Goal: Information Seeking & Learning: Learn about a topic

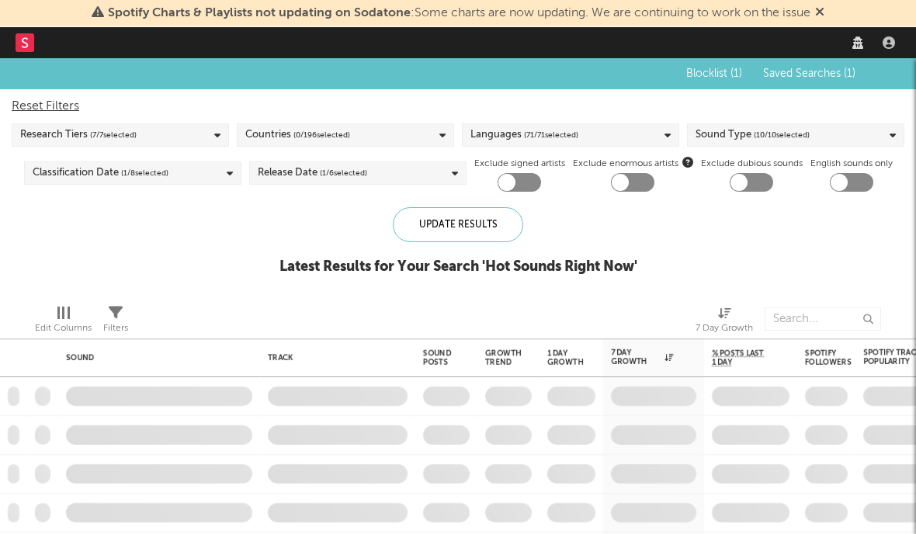
select select "recorded_music"
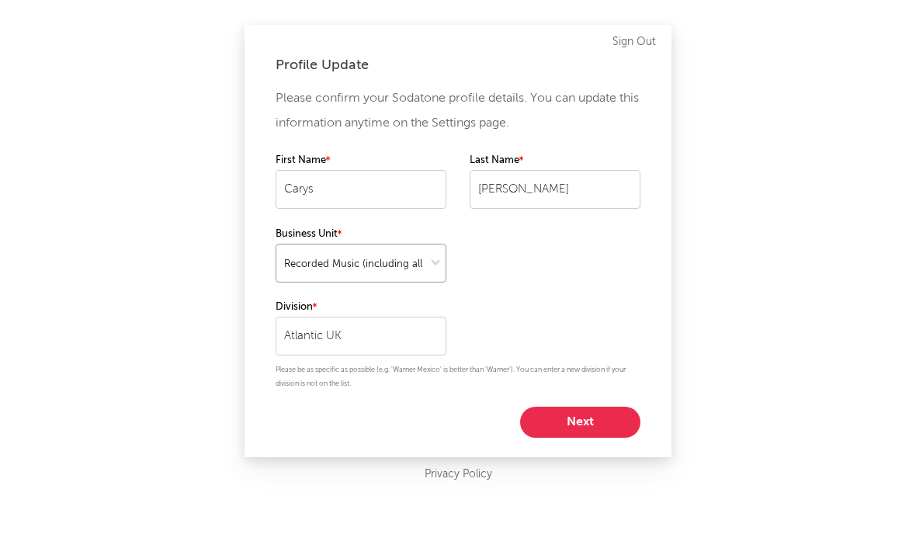
click at [415, 258] on select at bounding box center [361, 263] width 171 height 39
click at [600, 411] on button "Next" at bounding box center [580, 422] width 120 height 31
select select "marketing"
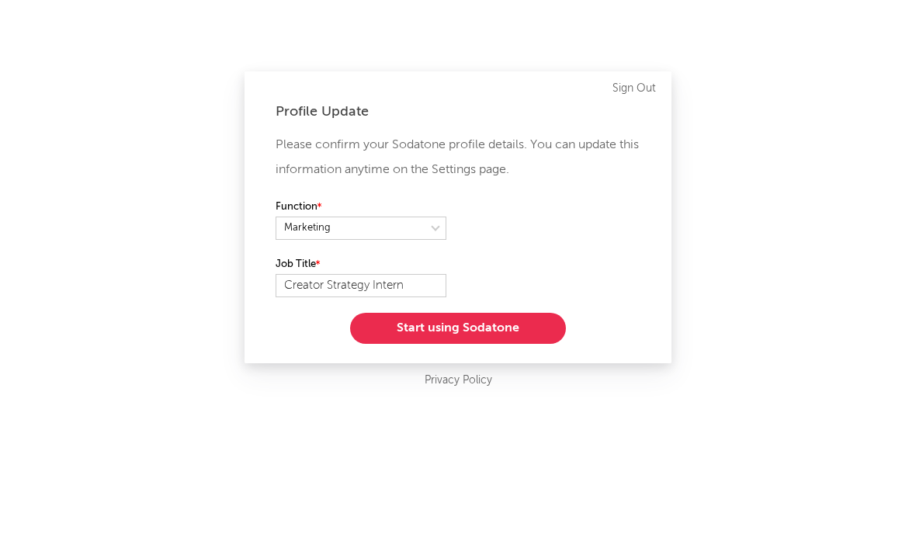
click at [463, 328] on button "Start using Sodatone" at bounding box center [458, 328] width 216 height 31
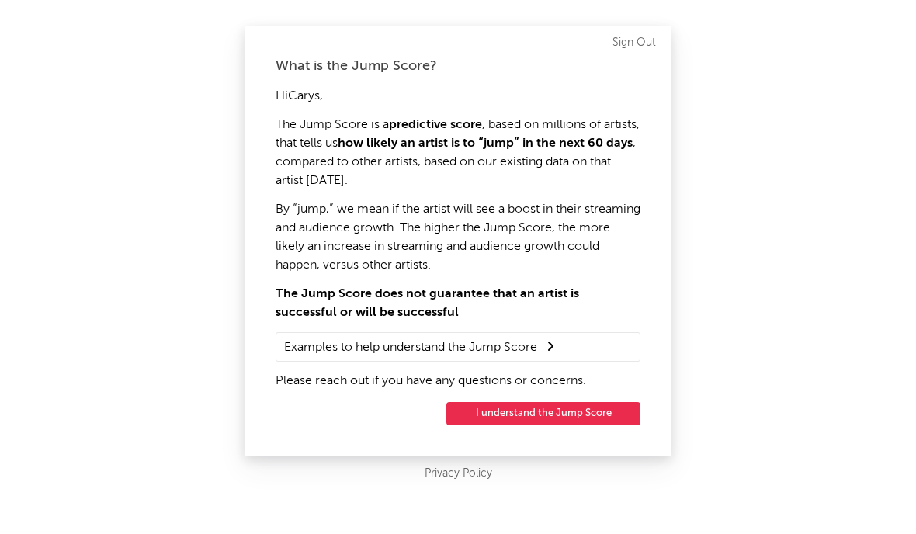
click at [498, 417] on button "I understand the Jump Score" at bounding box center [543, 413] width 194 height 23
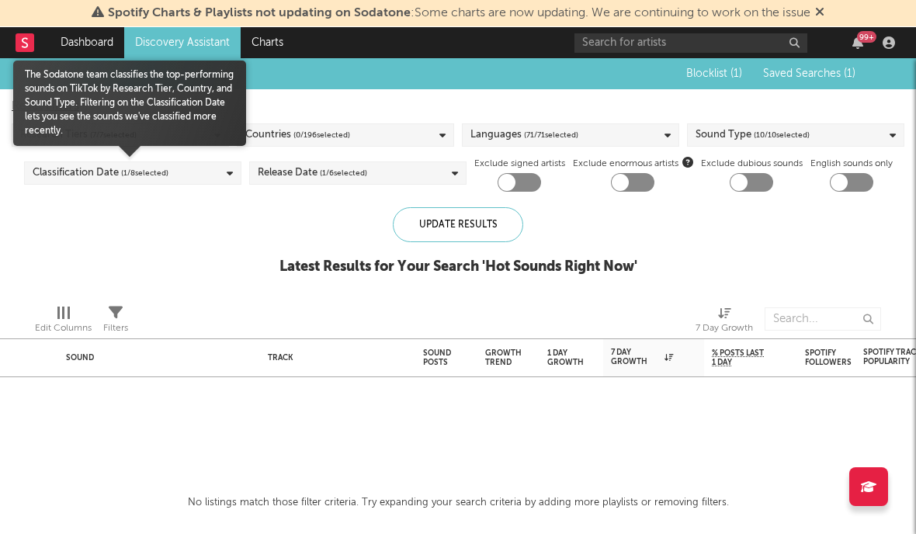
click at [217, 175] on div "Classification Date ( 1 / 8 selected)" at bounding box center [132, 172] width 217 height 23
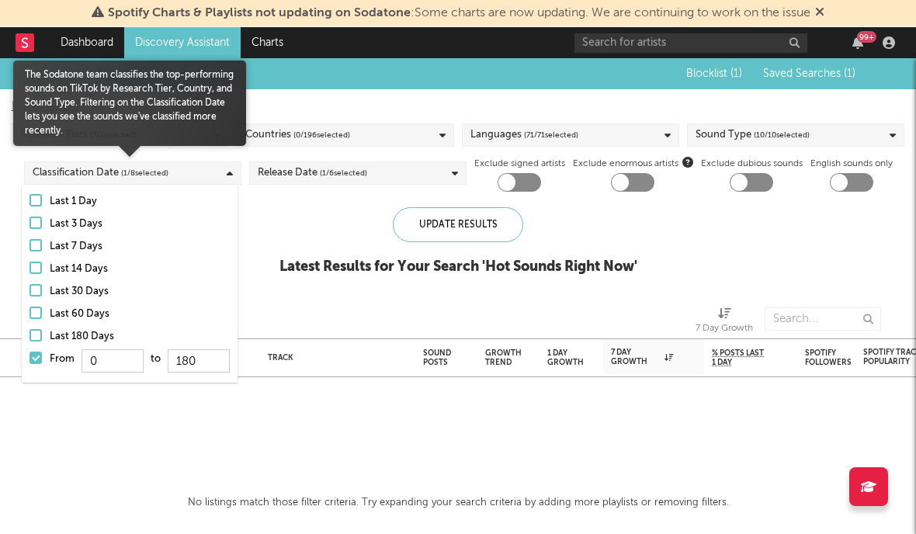
click at [40, 360] on div at bounding box center [36, 358] width 12 height 12
click at [30, 360] on input "From 0 to 180" at bounding box center [30, 362] width 0 height 25
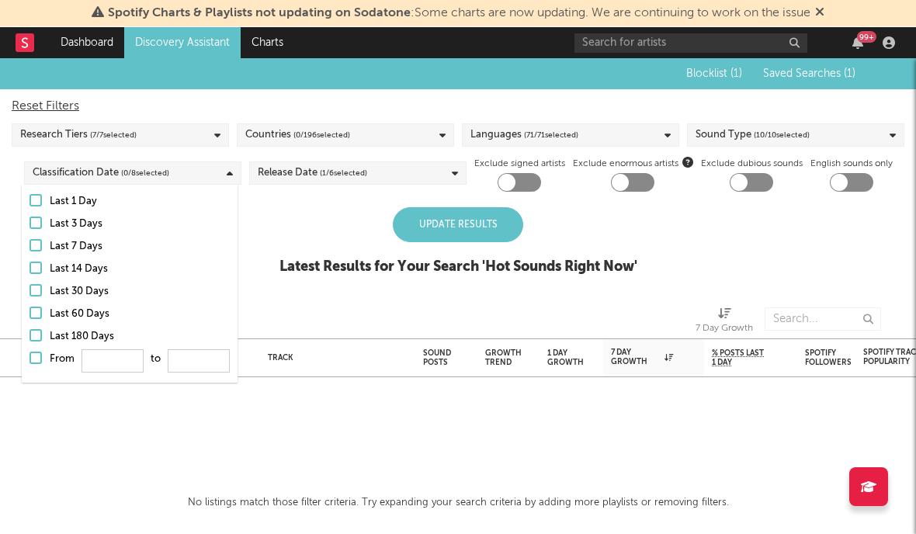
click at [406, 239] on div "Update Results" at bounding box center [458, 224] width 130 height 35
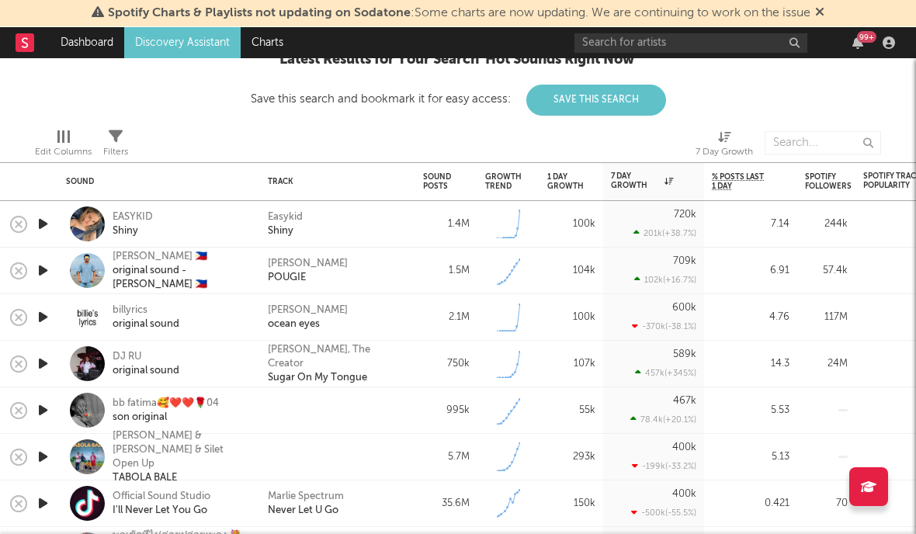
click at [40, 221] on icon "button" at bounding box center [43, 223] width 16 height 19
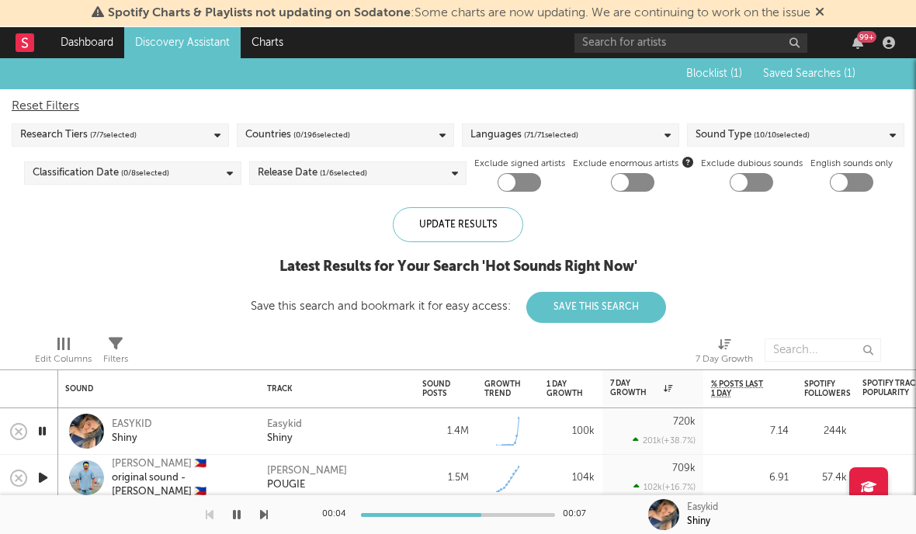
click at [304, 134] on span "( 0 / 196 selected)" at bounding box center [321, 135] width 57 height 19
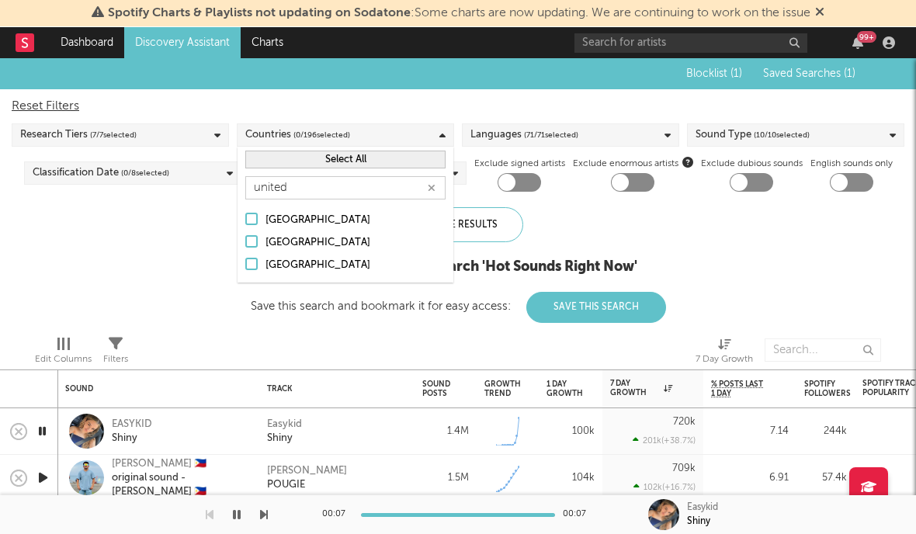
type input "united"
click at [304, 248] on div "[GEOGRAPHIC_DATA]" at bounding box center [356, 243] width 180 height 19
click at [245, 248] on input "[GEOGRAPHIC_DATA]" at bounding box center [245, 243] width 0 height 19
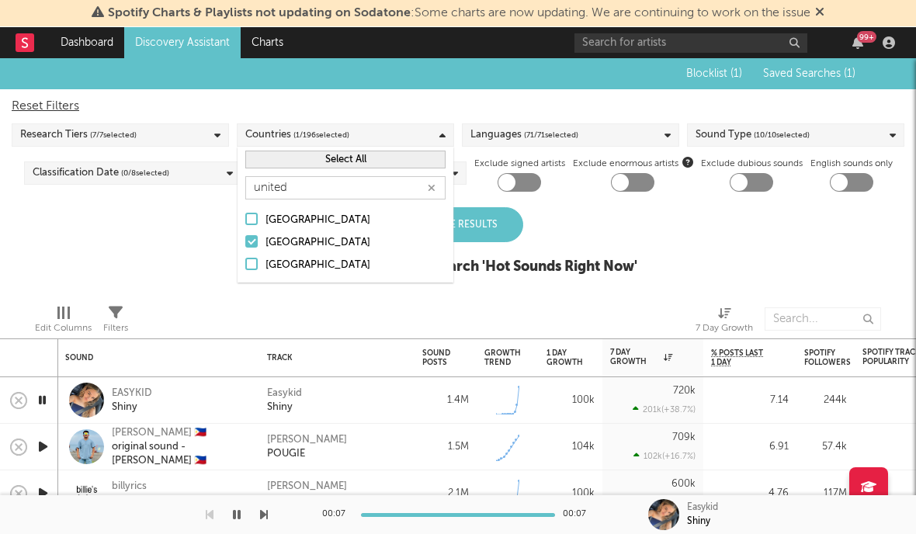
click at [323, 264] on div "[GEOGRAPHIC_DATA]" at bounding box center [356, 265] width 180 height 19
click at [245, 264] on input "[GEOGRAPHIC_DATA]" at bounding box center [245, 265] width 0 height 19
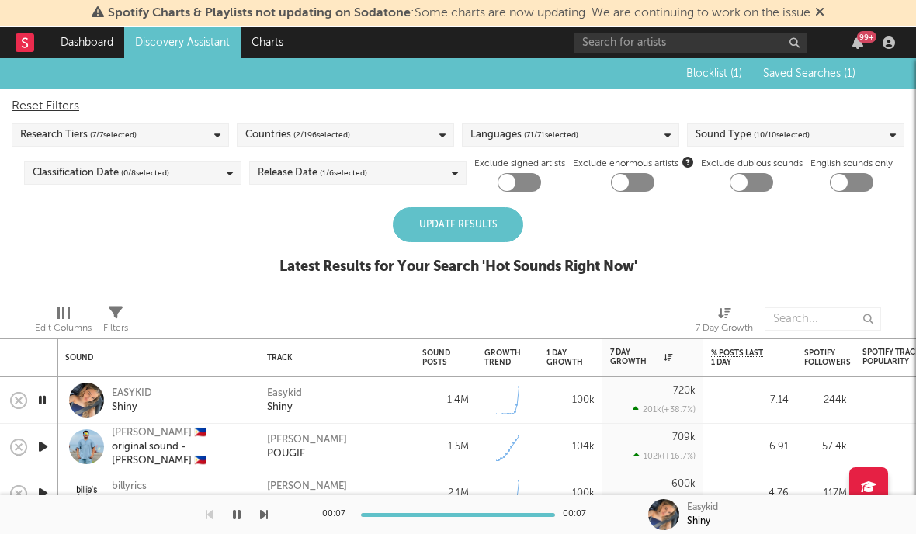
click at [495, 224] on div "Update Results" at bounding box center [458, 224] width 130 height 35
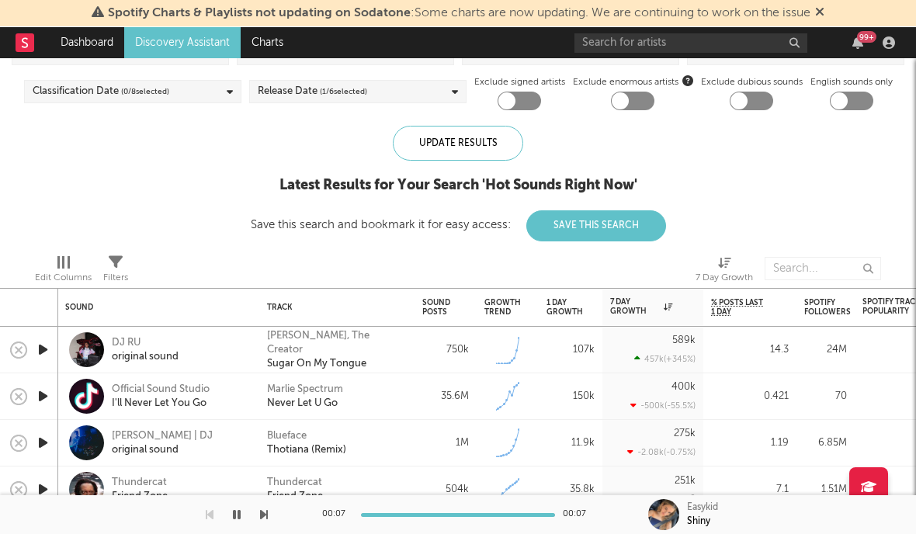
click at [42, 342] on icon "button" at bounding box center [43, 349] width 16 height 19
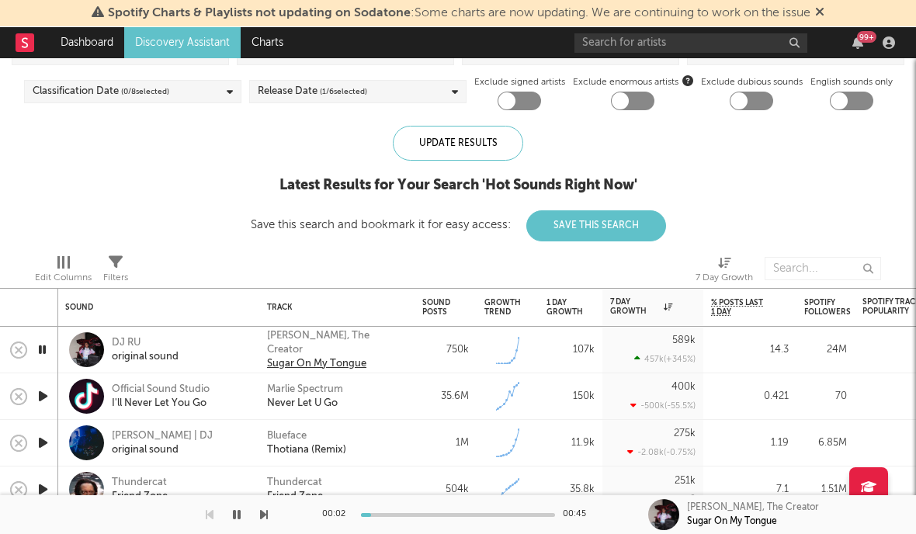
click at [311, 357] on div "Sugar On My Tongue" at bounding box center [316, 364] width 99 height 14
click at [46, 349] on icon "button" at bounding box center [42, 349] width 15 height 19
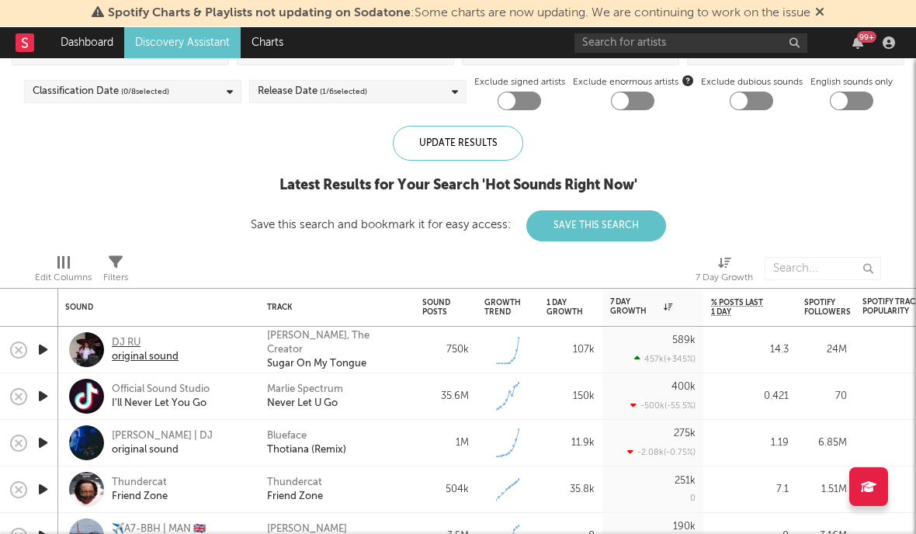
click at [143, 353] on div "original sound" at bounding box center [145, 357] width 67 height 14
click at [40, 394] on icon "button" at bounding box center [43, 396] width 16 height 19
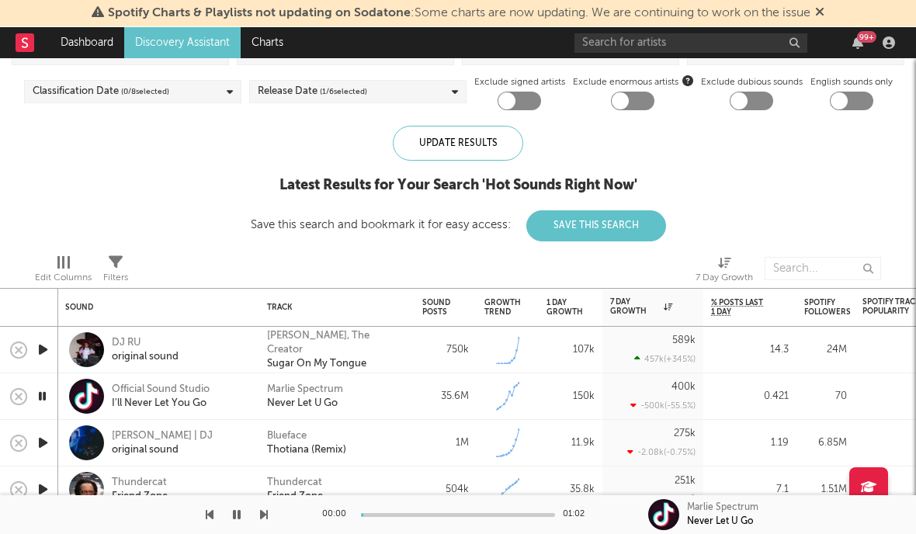
click at [38, 443] on icon "button" at bounding box center [43, 442] width 16 height 19
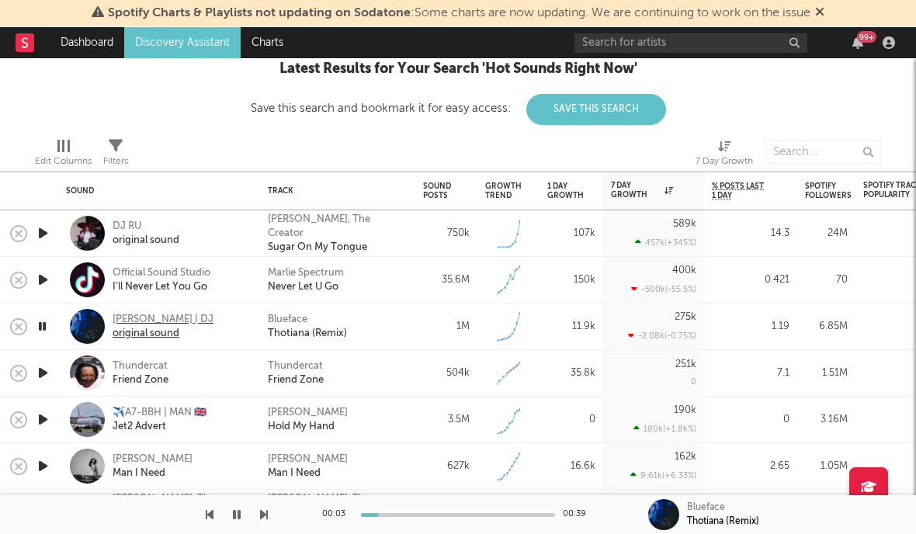
click at [134, 327] on div "original sound" at bounding box center [163, 334] width 101 height 14
click at [241, 511] on button "button" at bounding box center [237, 514] width 16 height 39
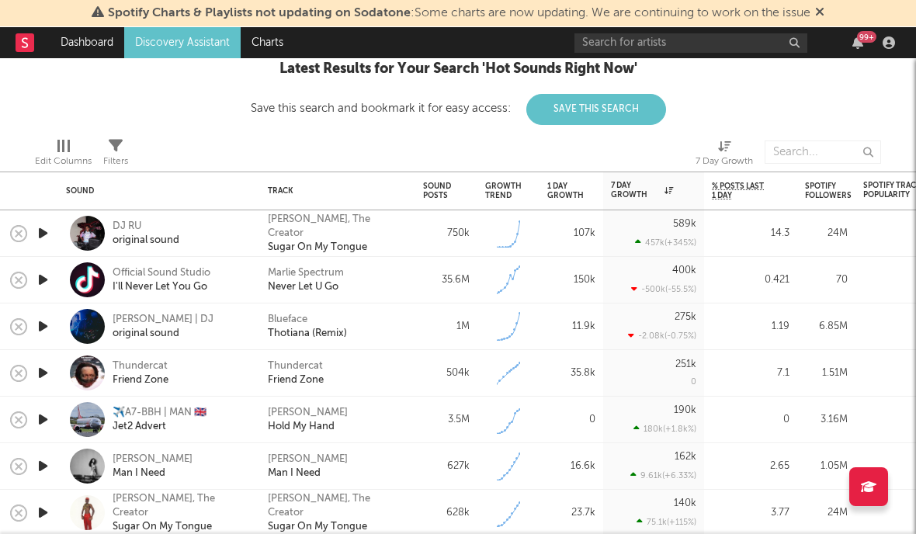
click at [54, 373] on div at bounding box center [42, 373] width 31 height 47
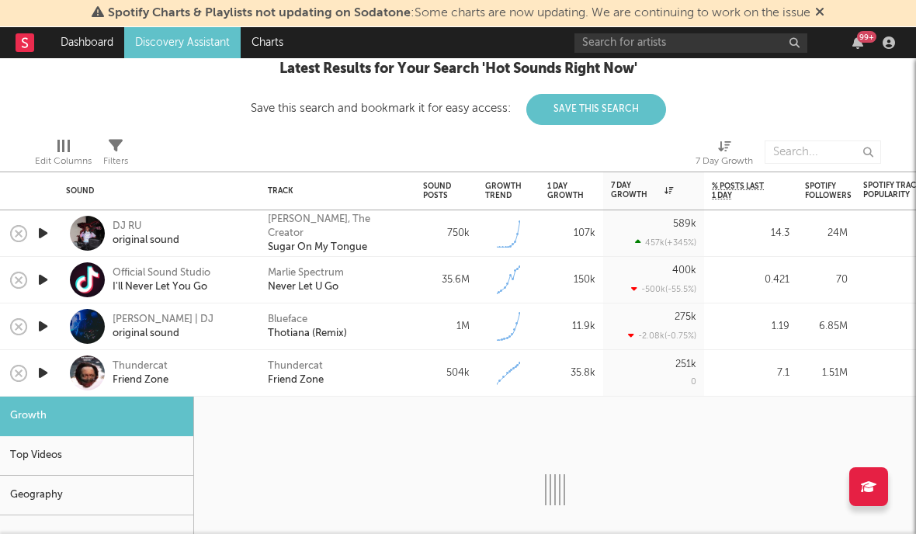
click at [47, 373] on icon "button" at bounding box center [43, 372] width 16 height 19
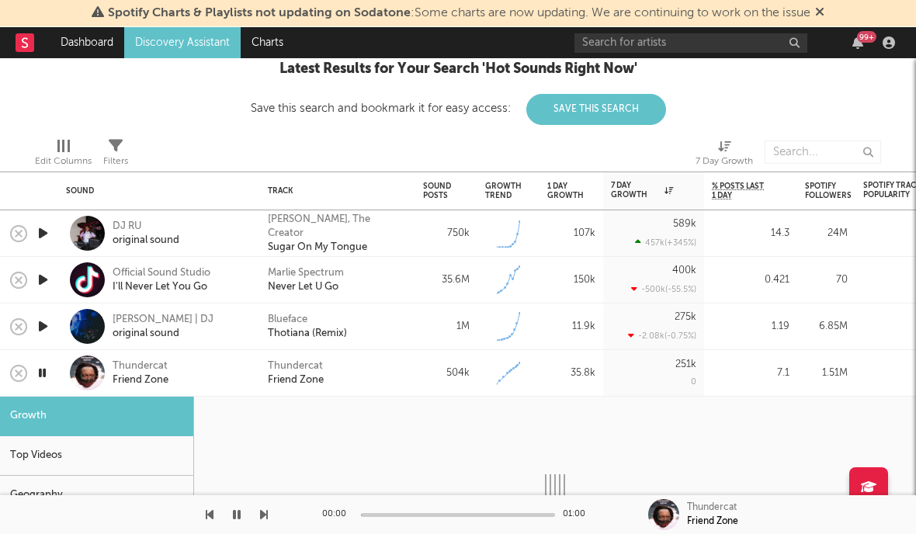
click at [59, 389] on div "Thundercat Friend Zone" at bounding box center [159, 373] width 202 height 47
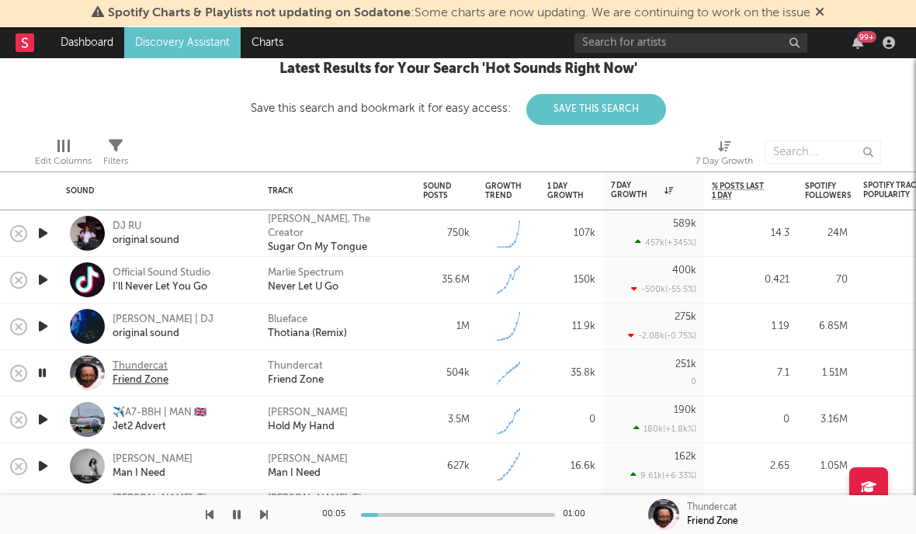
click at [122, 374] on div "Friend Zone" at bounding box center [141, 380] width 56 height 14
click at [46, 460] on icon "button" at bounding box center [43, 466] width 16 height 19
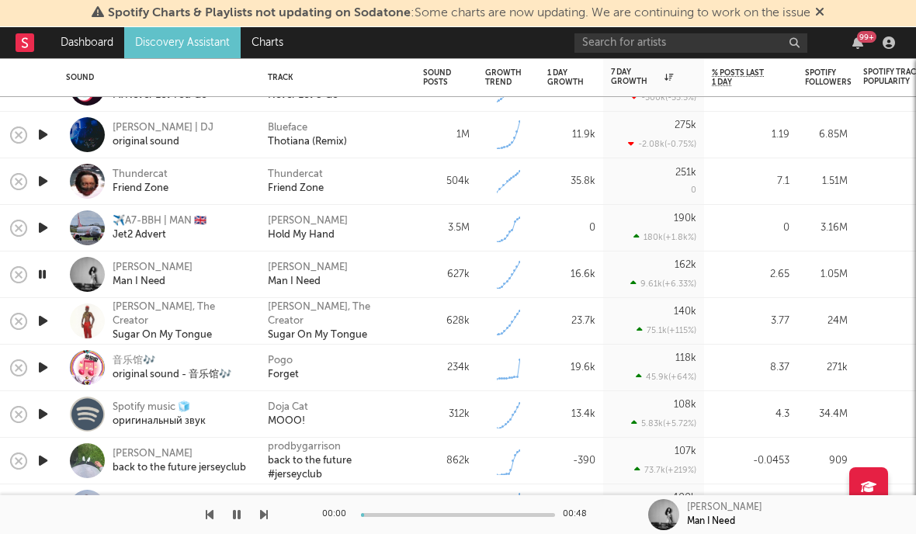
click at [45, 324] on icon "button" at bounding box center [43, 320] width 16 height 19
click at [132, 328] on div "Sugar On My Tongue" at bounding box center [181, 335] width 136 height 14
click at [49, 373] on icon "button" at bounding box center [43, 367] width 16 height 19
click at [39, 460] on icon "button" at bounding box center [43, 460] width 16 height 19
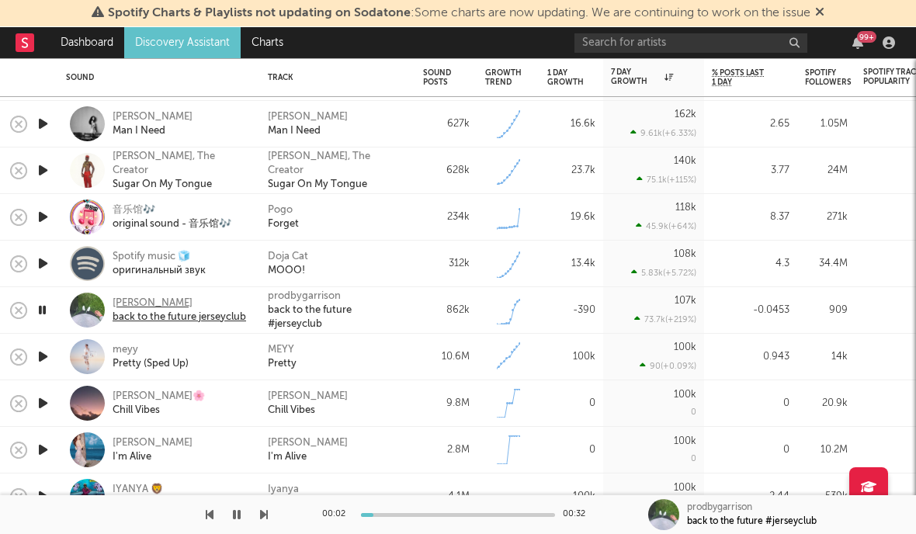
click at [131, 309] on div "[PERSON_NAME]" at bounding box center [180, 304] width 134 height 14
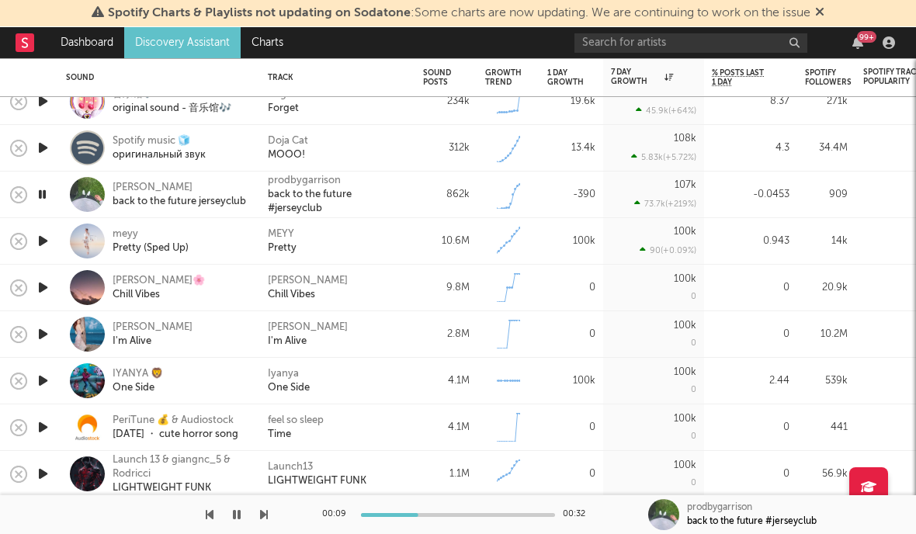
click at [45, 189] on icon "button" at bounding box center [42, 194] width 15 height 19
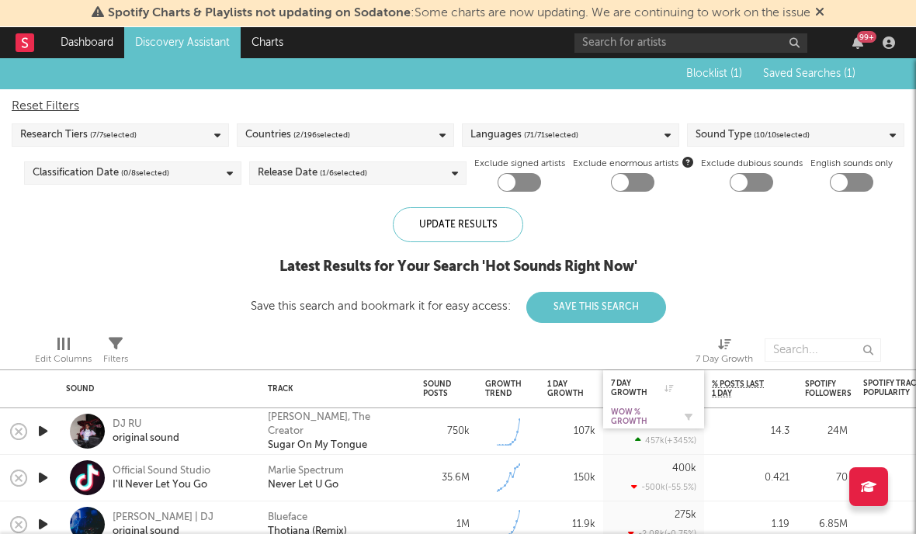
click at [647, 411] on div "WoW % Growth" at bounding box center [642, 417] width 62 height 19
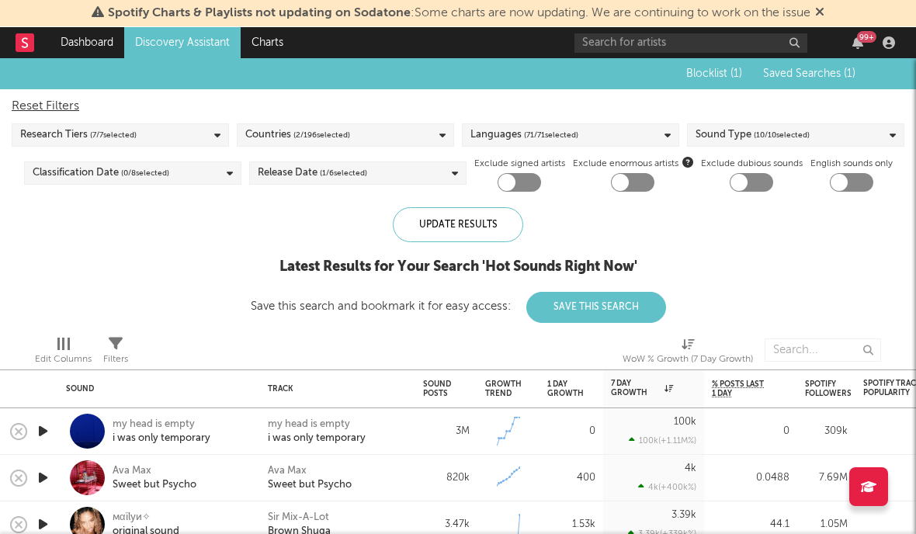
click at [30, 429] on div at bounding box center [42, 431] width 31 height 47
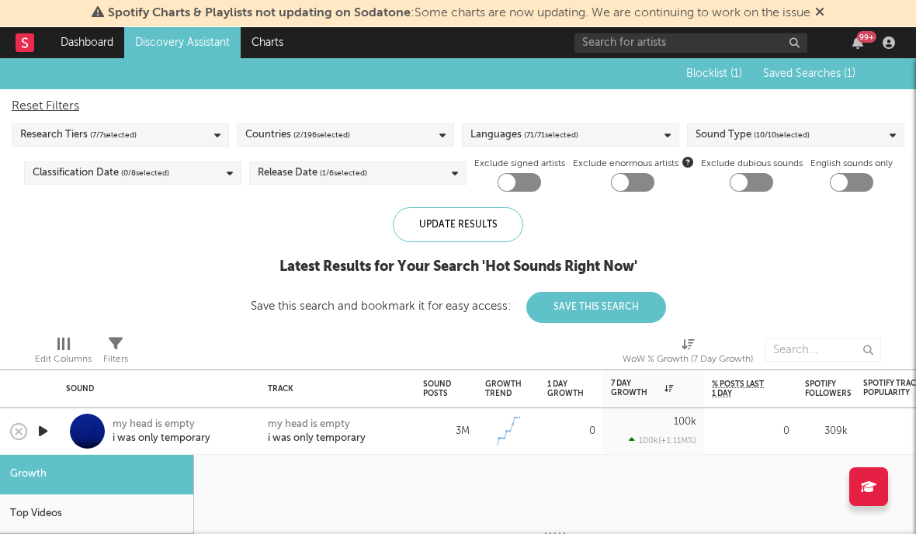
click at [42, 430] on icon "button" at bounding box center [43, 431] width 16 height 19
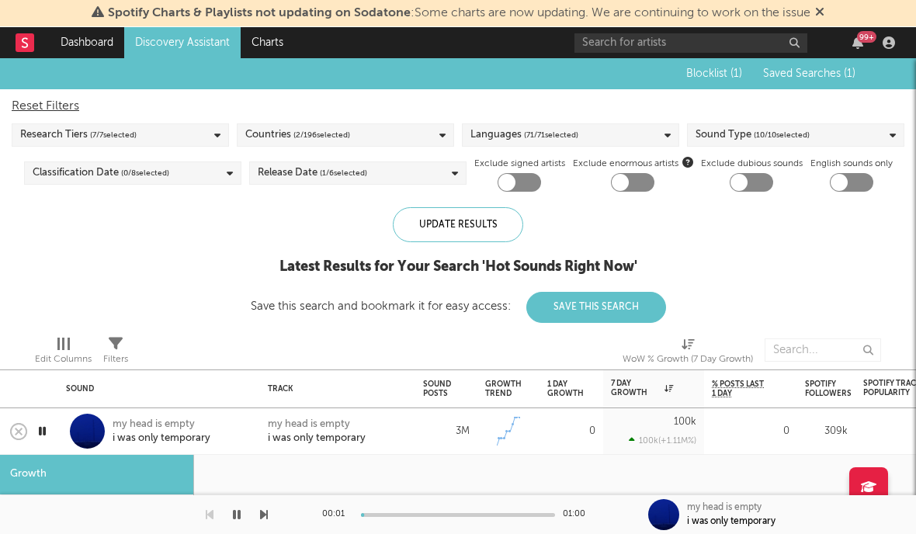
click at [28, 437] on div at bounding box center [42, 431] width 31 height 47
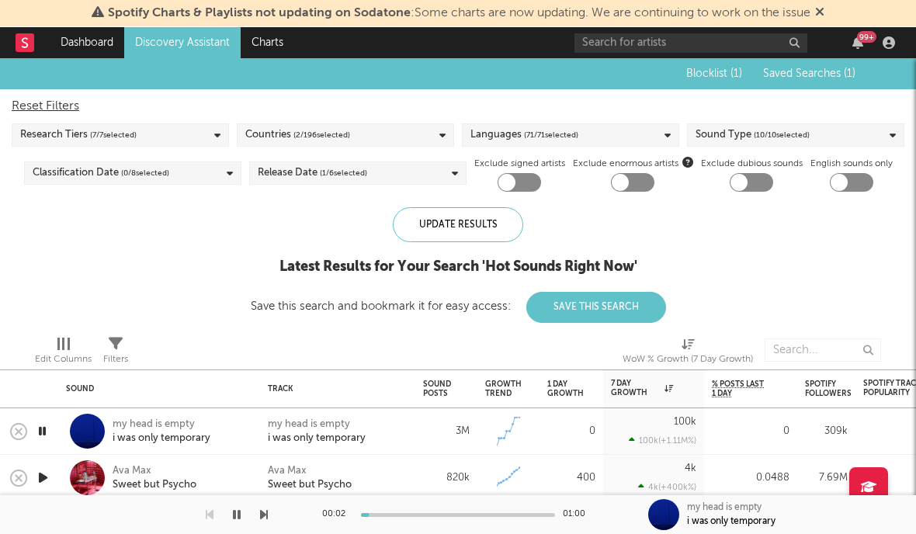
click at [42, 426] on icon "button" at bounding box center [42, 431] width 15 height 19
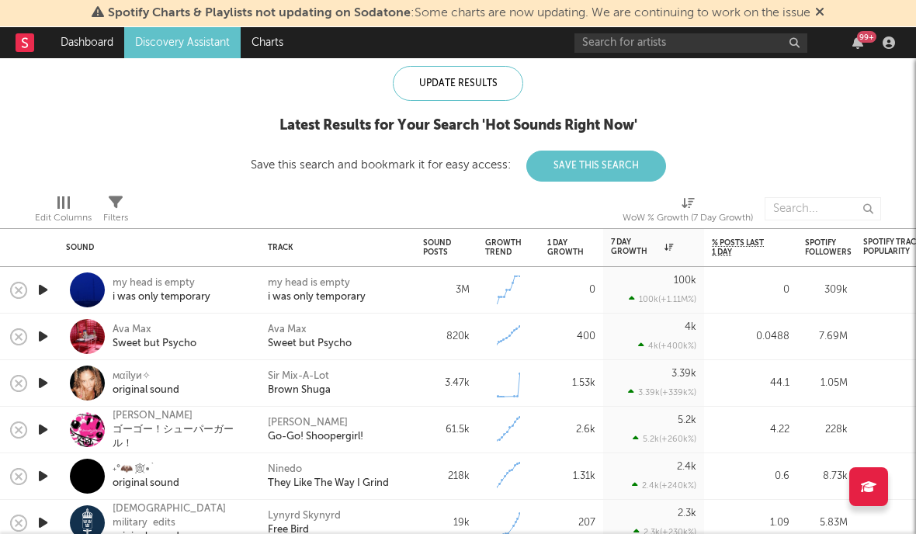
click at [40, 382] on icon "button" at bounding box center [43, 382] width 16 height 19
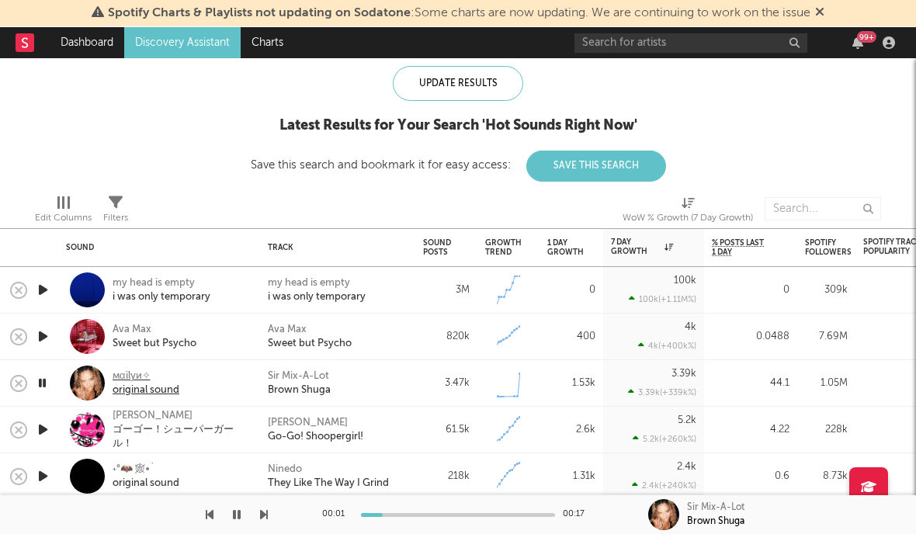
click at [130, 384] on div "original sound" at bounding box center [146, 391] width 67 height 14
click at [39, 434] on icon "button" at bounding box center [43, 429] width 16 height 19
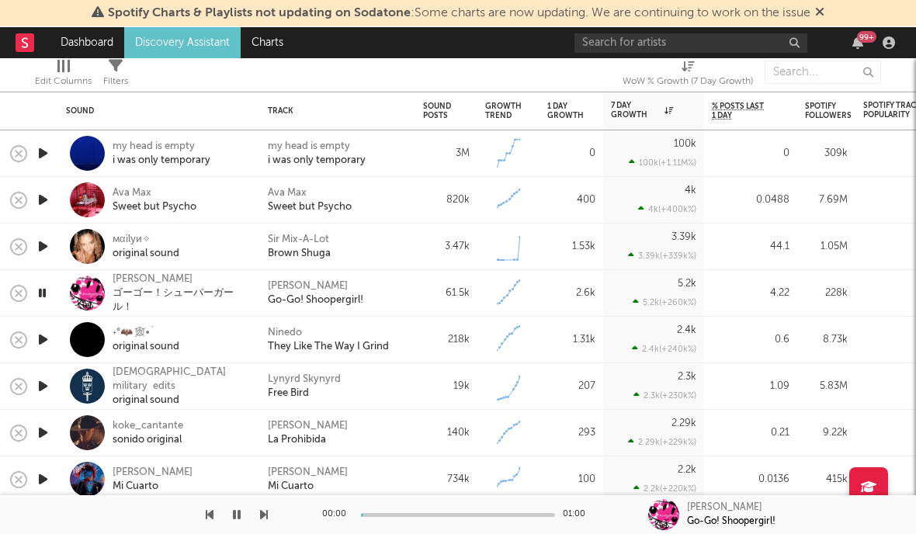
click at [44, 339] on icon "button" at bounding box center [43, 339] width 16 height 19
click at [122, 349] on div "original sound" at bounding box center [146, 347] width 67 height 14
click at [43, 335] on icon "button" at bounding box center [42, 339] width 15 height 19
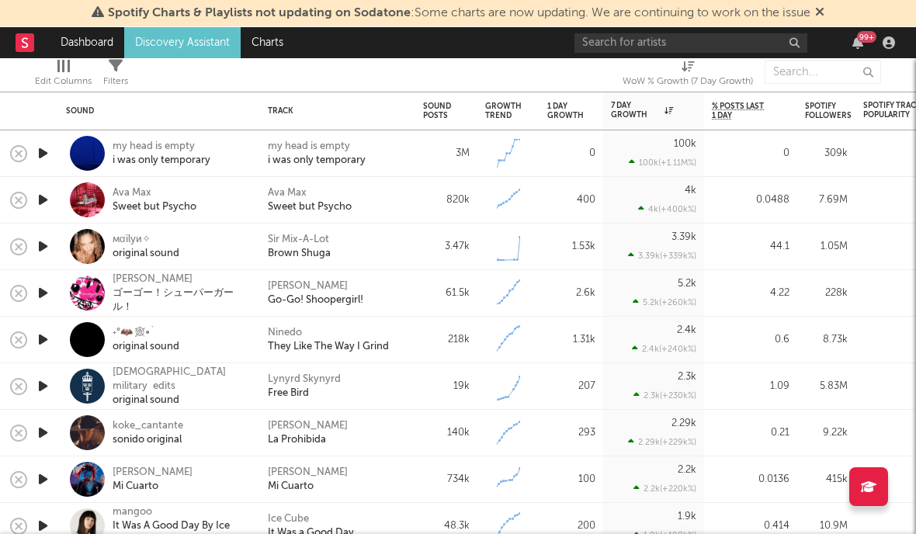
click at [44, 384] on icon "button" at bounding box center [43, 386] width 16 height 19
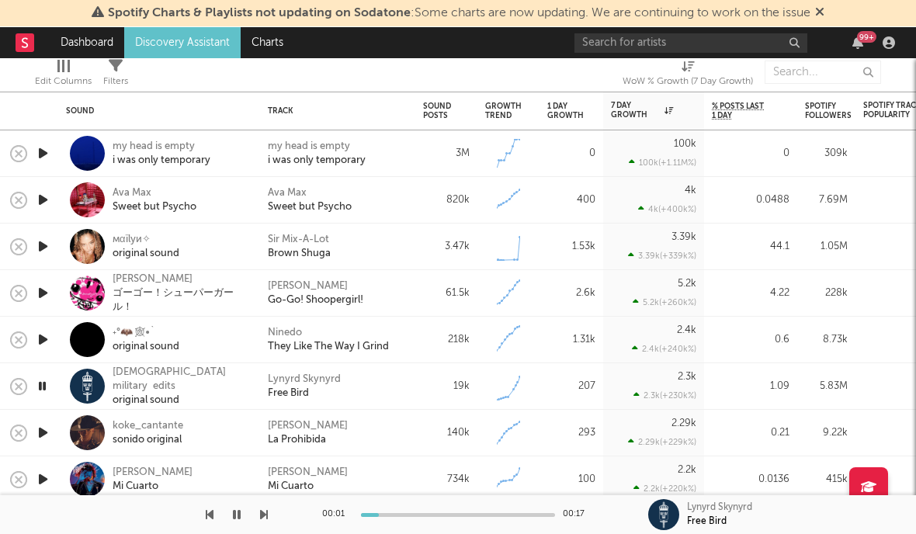
click at [40, 432] on icon "button" at bounding box center [43, 432] width 16 height 19
click at [43, 156] on icon "button" at bounding box center [43, 153] width 16 height 19
click at [133, 154] on div "i was only temporary" at bounding box center [162, 161] width 98 height 14
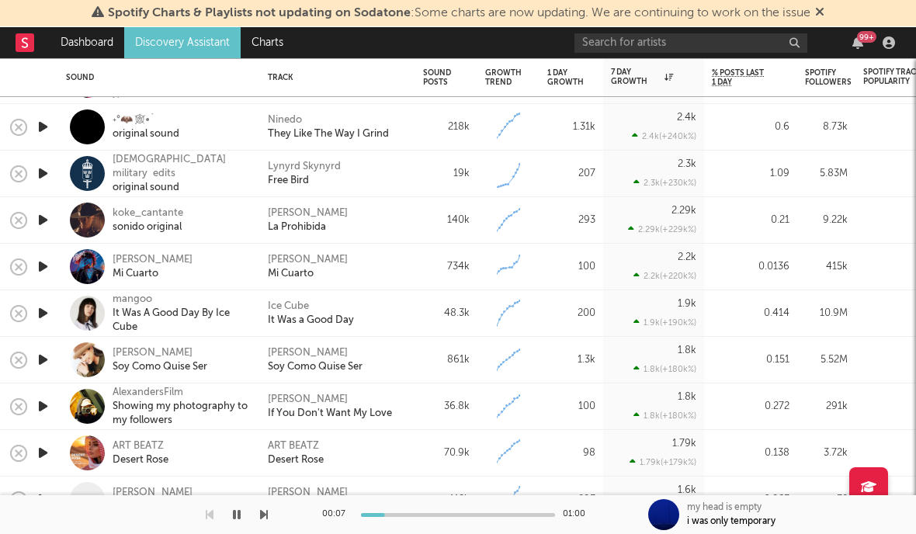
click at [59, 310] on div "mangoo It Was A Good Day By Ice Cube" at bounding box center [159, 313] width 202 height 47
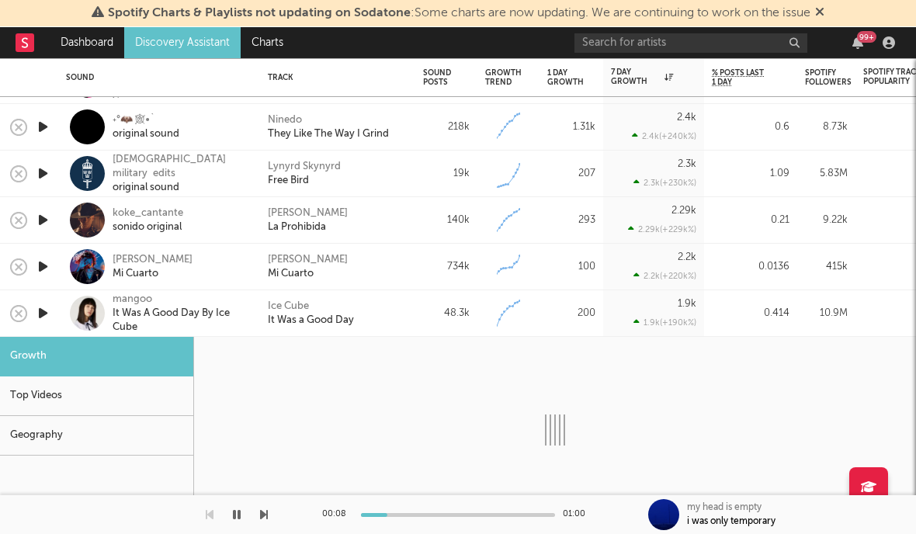
click at [47, 310] on icon "button" at bounding box center [43, 313] width 16 height 19
click at [61, 302] on div "mangoo It Was A Good Day By Ice Cube" at bounding box center [159, 313] width 202 height 47
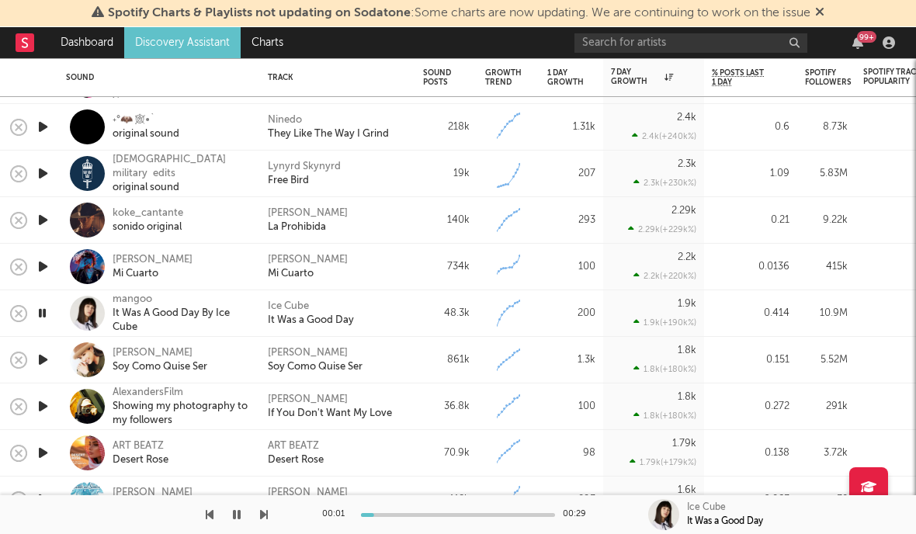
click at [36, 408] on icon "button" at bounding box center [43, 406] width 16 height 19
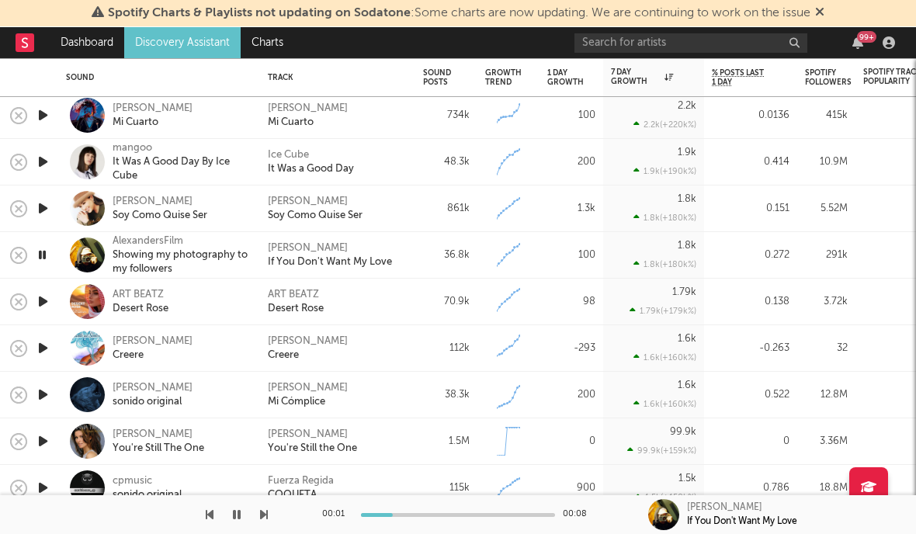
click at [44, 303] on icon "button" at bounding box center [43, 301] width 16 height 19
click at [44, 332] on div at bounding box center [42, 348] width 31 height 47
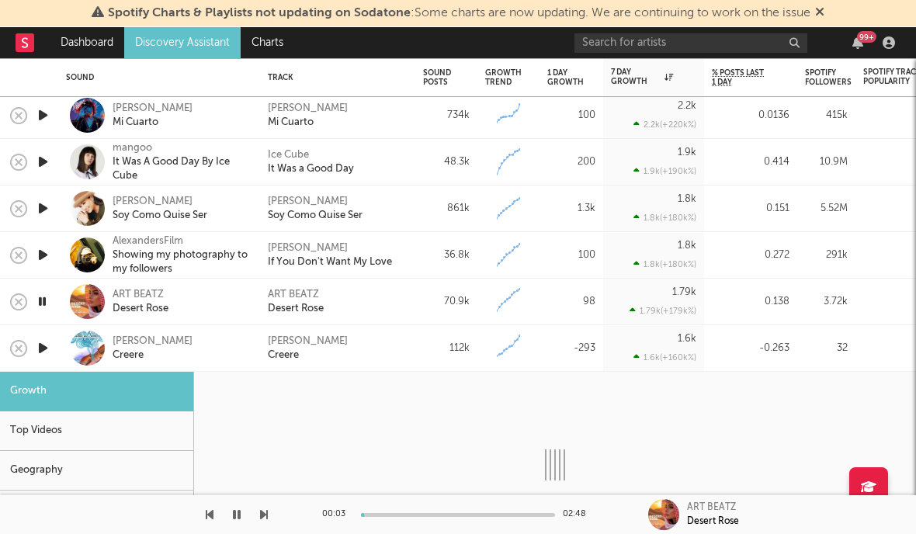
click at [43, 349] on icon "button" at bounding box center [43, 347] width 16 height 19
click at [58, 349] on div "[PERSON_NAME] Creere" at bounding box center [159, 348] width 202 height 47
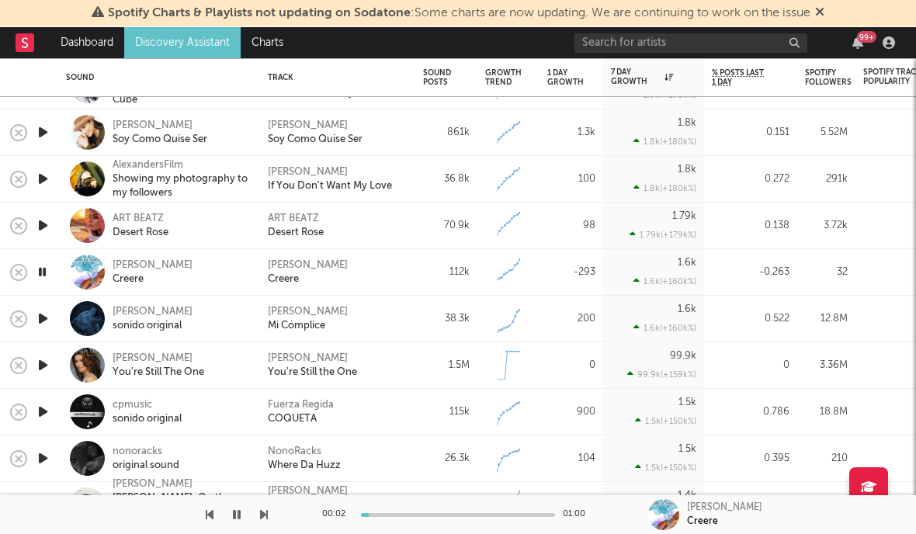
click at [47, 360] on icon "button" at bounding box center [43, 365] width 16 height 19
click at [47, 360] on icon "button" at bounding box center [42, 365] width 15 height 19
